Goal: Task Accomplishment & Management: Use online tool/utility

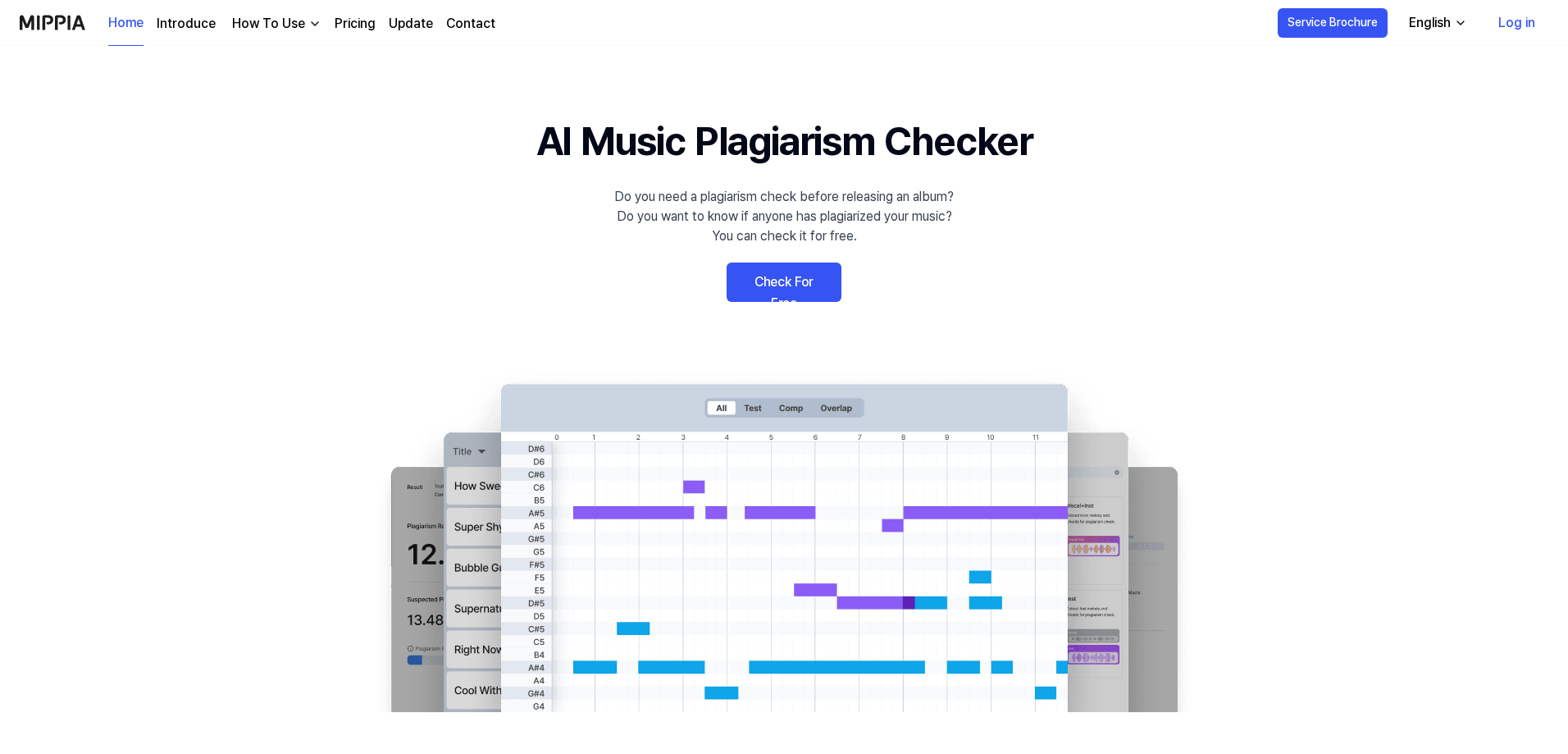
click at [793, 282] on link "Check For Free" at bounding box center [783, 283] width 115 height 40
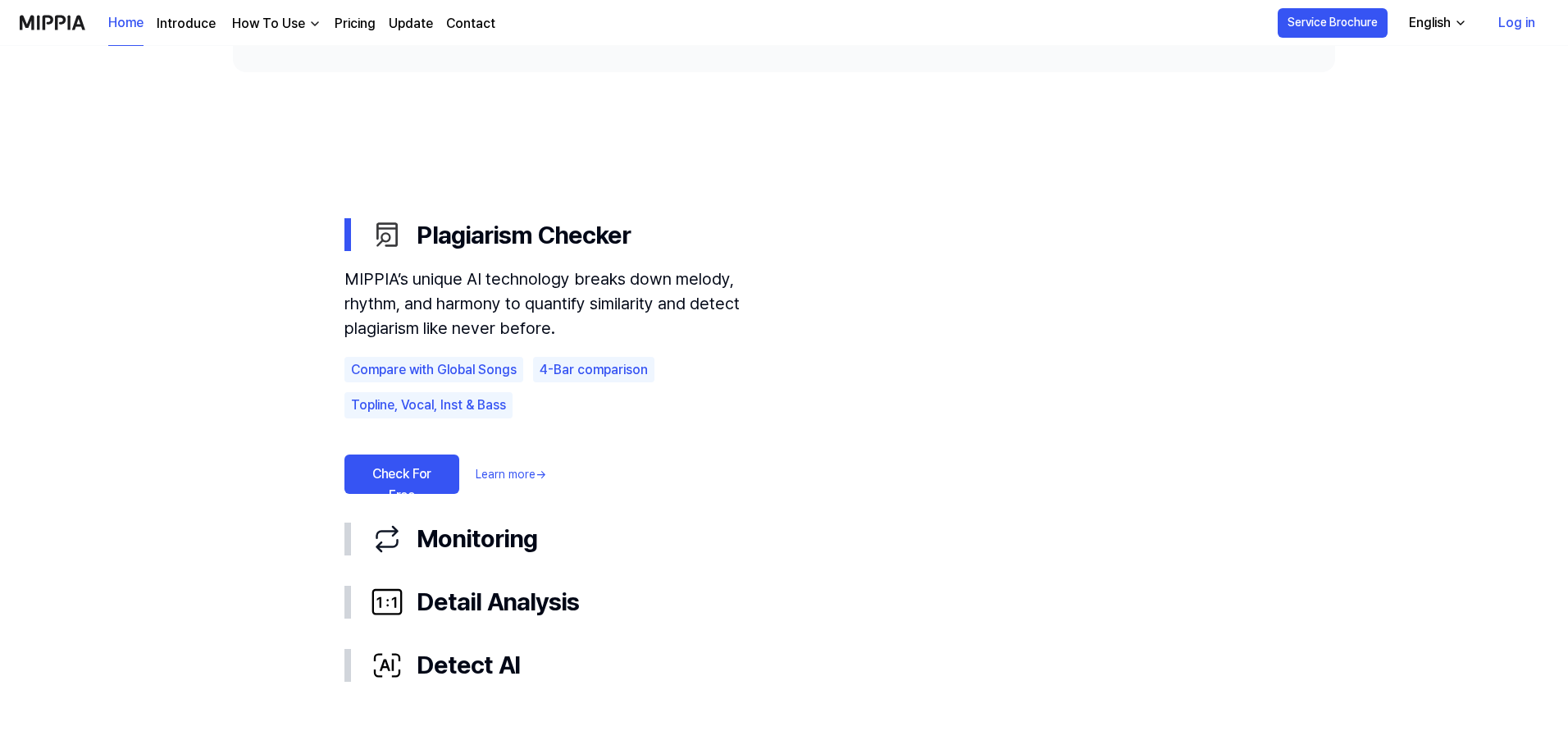
scroll to position [902, 0]
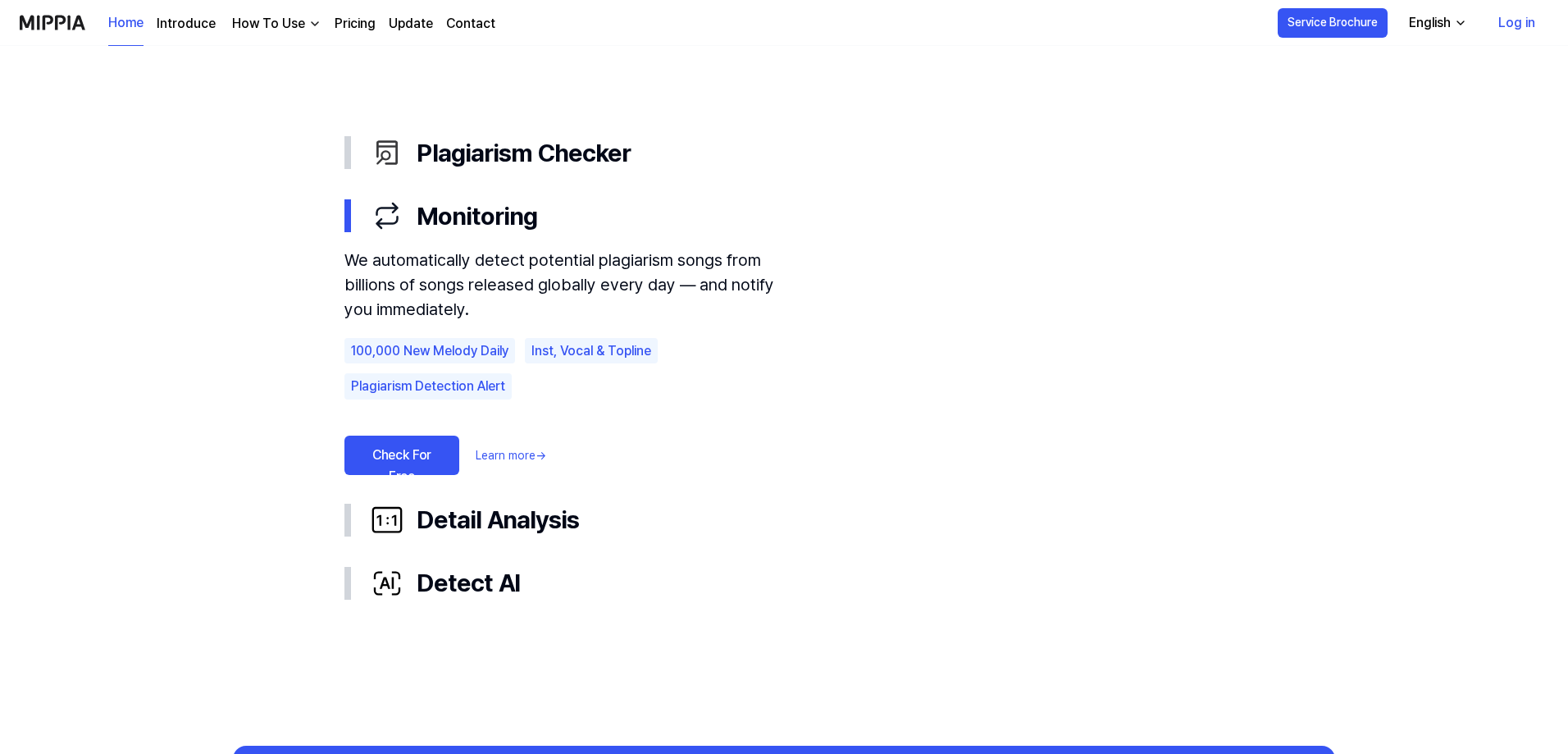
click at [396, 463] on link "Check For Free" at bounding box center [401, 455] width 115 height 40
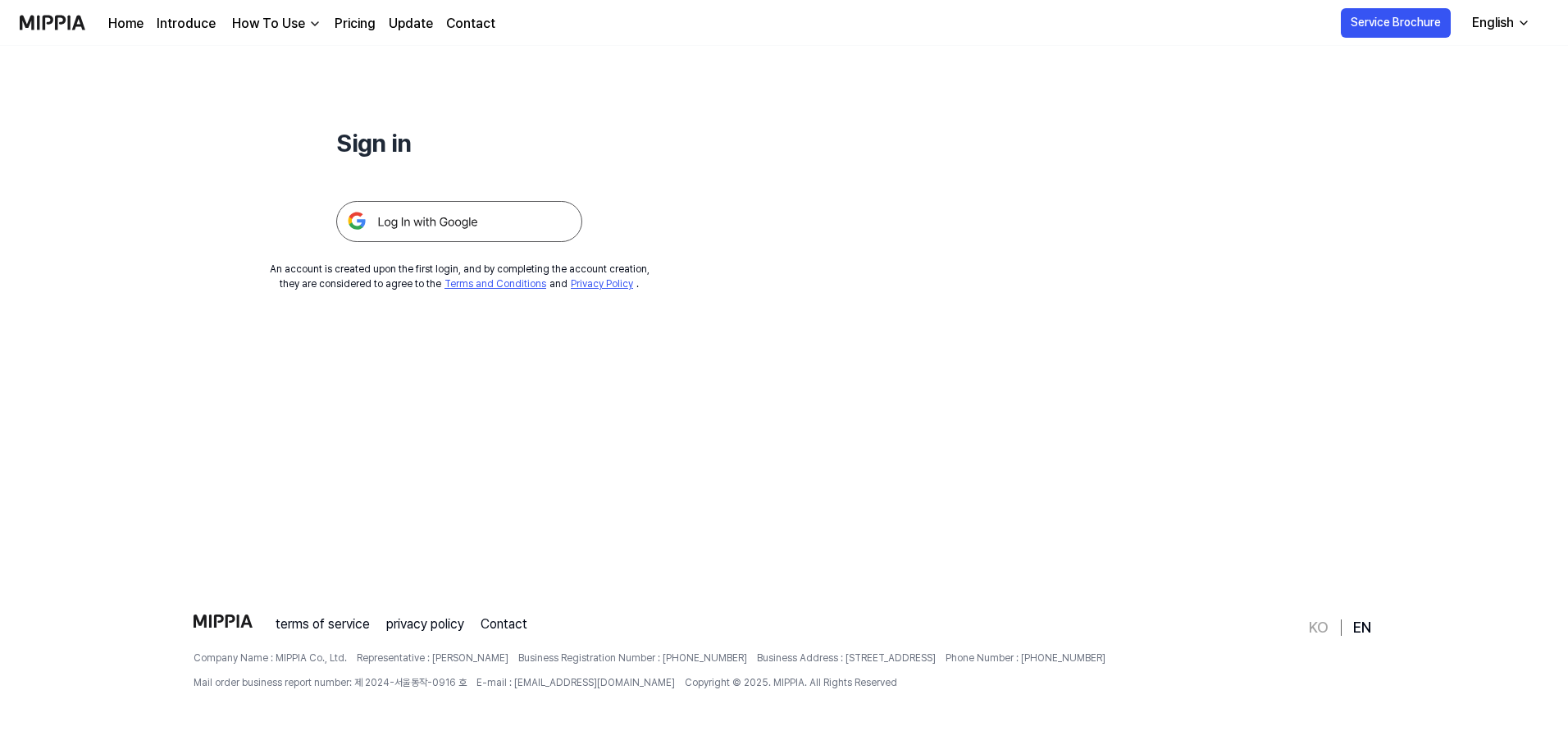
scroll to position [0, 0]
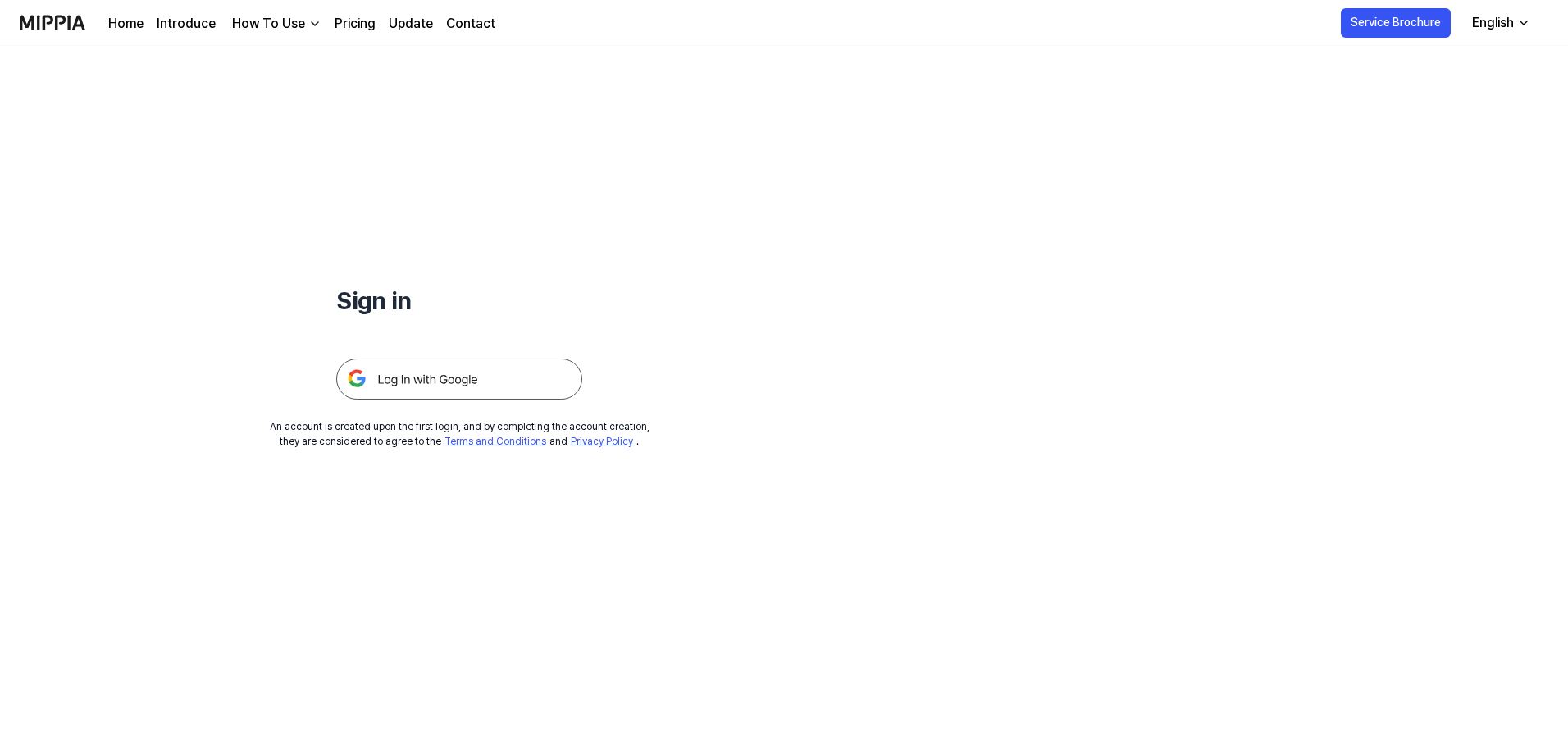
click at [408, 392] on img at bounding box center [459, 379] width 246 height 41
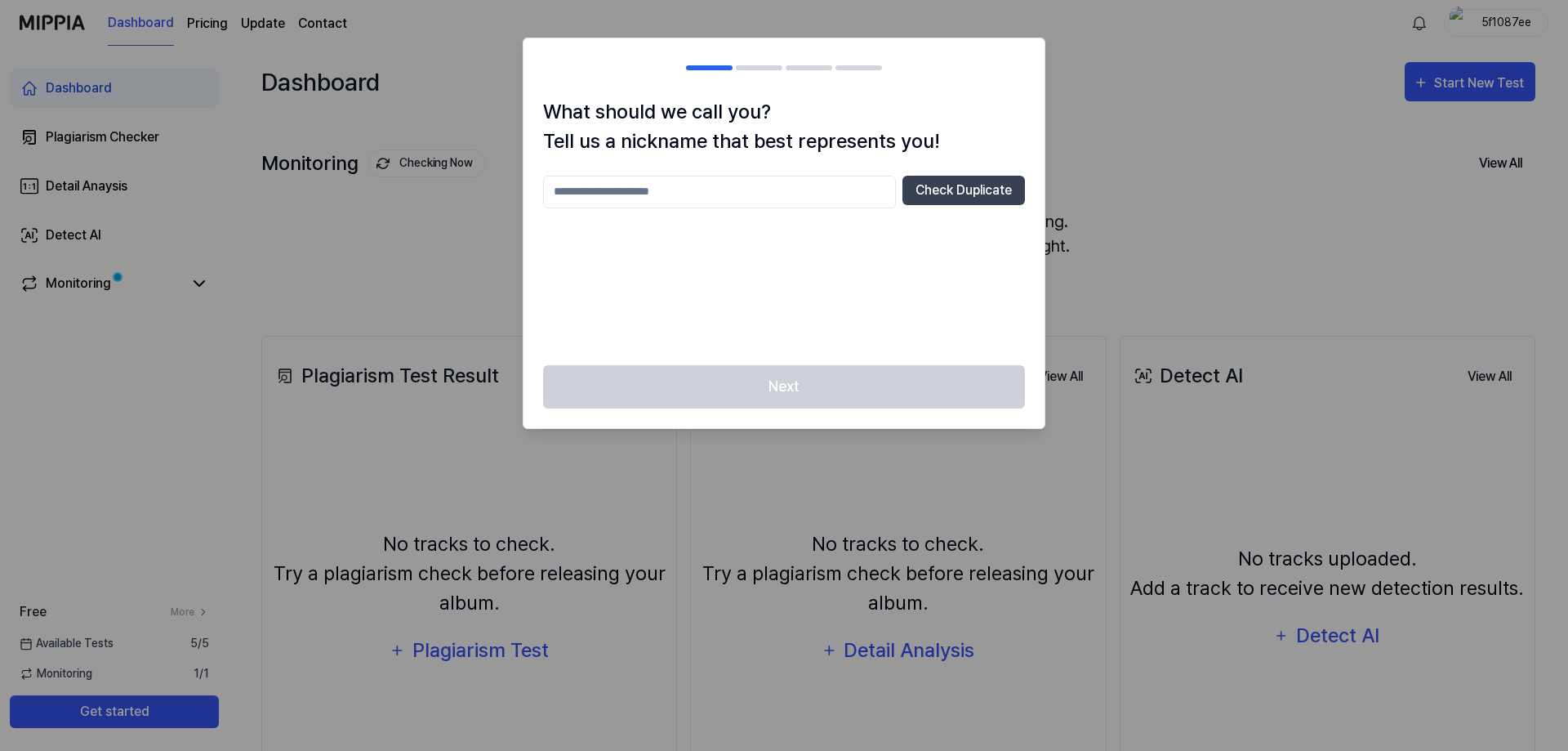
click at [466, 267] on div at bounding box center [784, 375] width 1568 height 751
